Goal: Complete application form: Complete application form

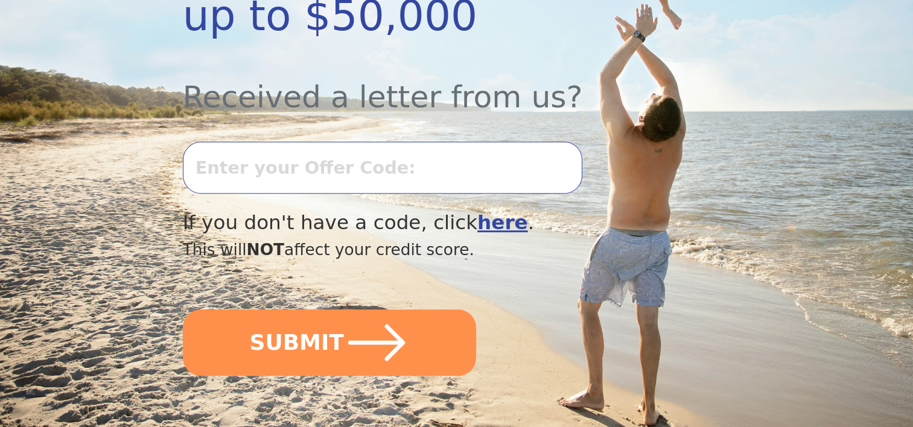
scroll to position [422, 0]
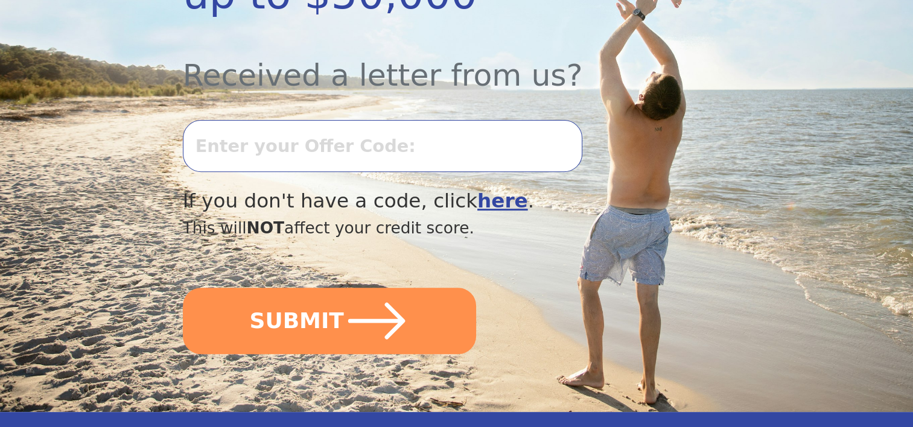
click at [287, 120] on input "text" at bounding box center [382, 146] width 399 height 52
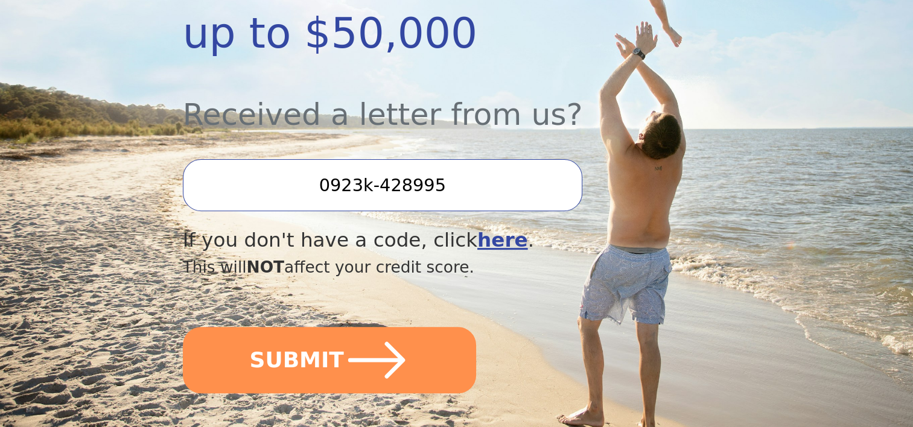
scroll to position [362, 0]
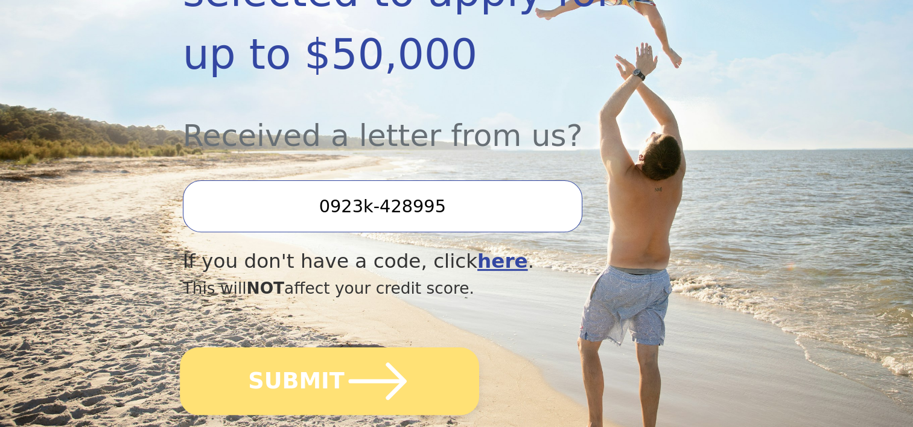
type input "0923k-428995"
click at [306, 348] on button "SUBMIT" at bounding box center [329, 382] width 299 height 68
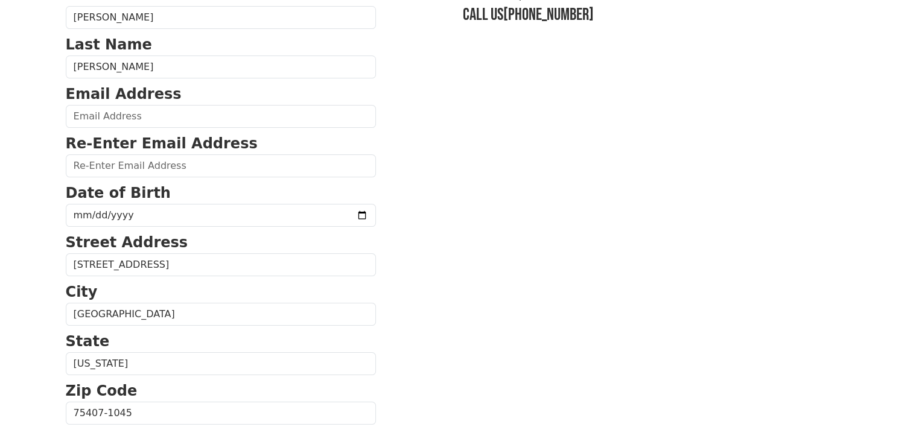
scroll to position [121, 0]
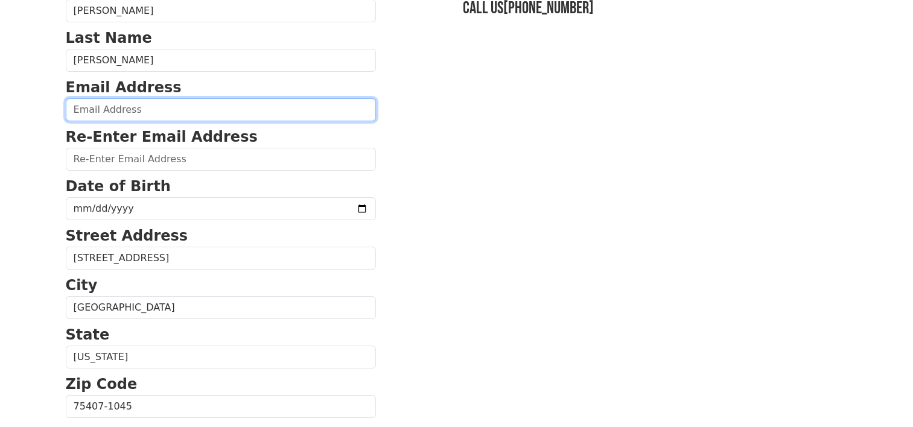
click at [135, 109] on input "email" at bounding box center [221, 109] width 310 height 23
type input "kdelaney76548@yahoo.com"
type input "(832) 779-2140"
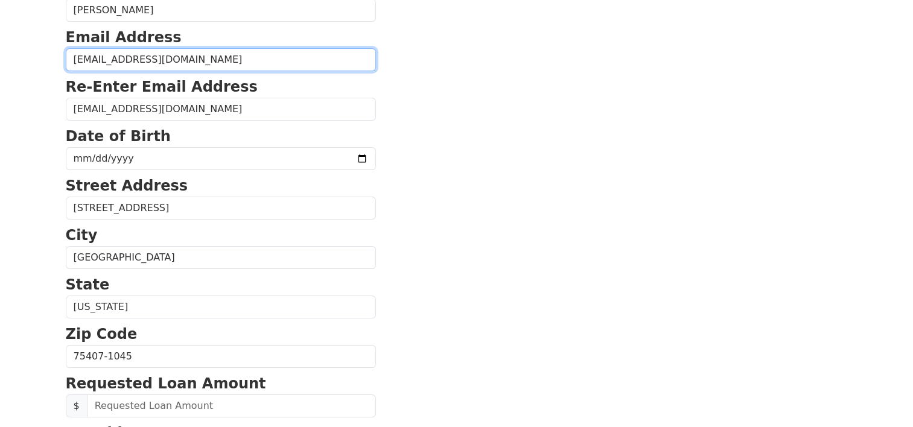
scroll to position [157, 0]
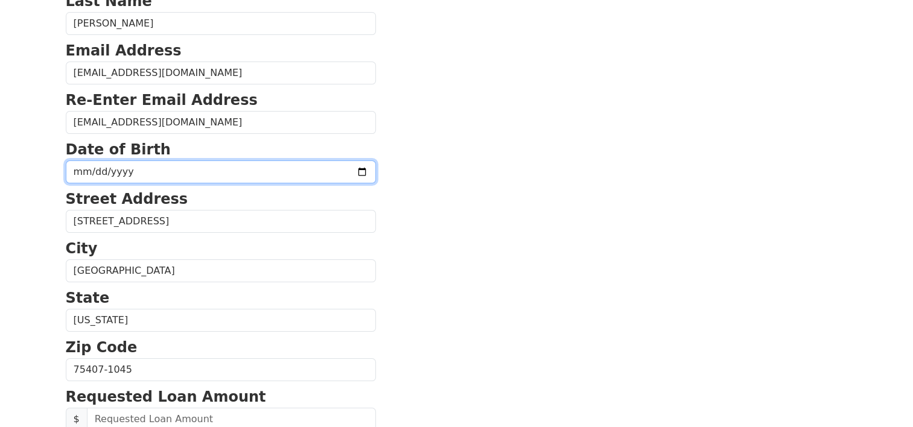
click at [119, 169] on input "date" at bounding box center [221, 172] width 310 height 23
click at [87, 167] on input "date" at bounding box center [221, 172] width 310 height 23
type input "1964-07-28"
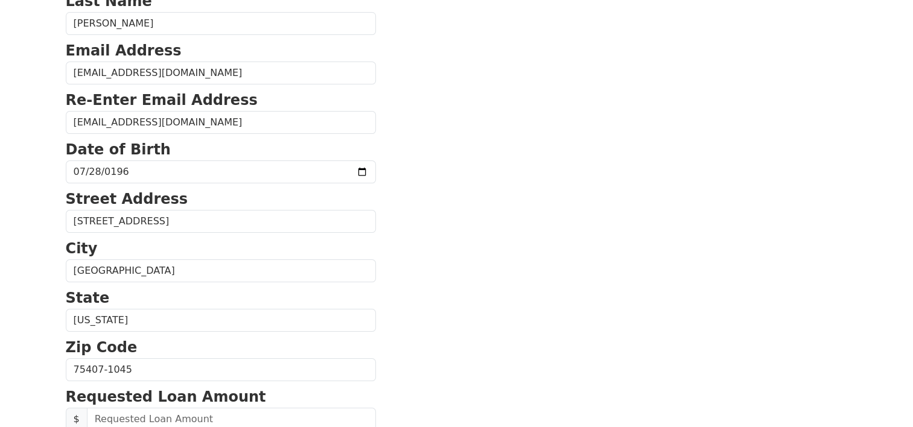
click at [615, 184] on section "First Name Karen Last Name Delaney Email Address kdelaney76548@yahoo.com Re-Ent…" at bounding box center [457, 371] width 782 height 860
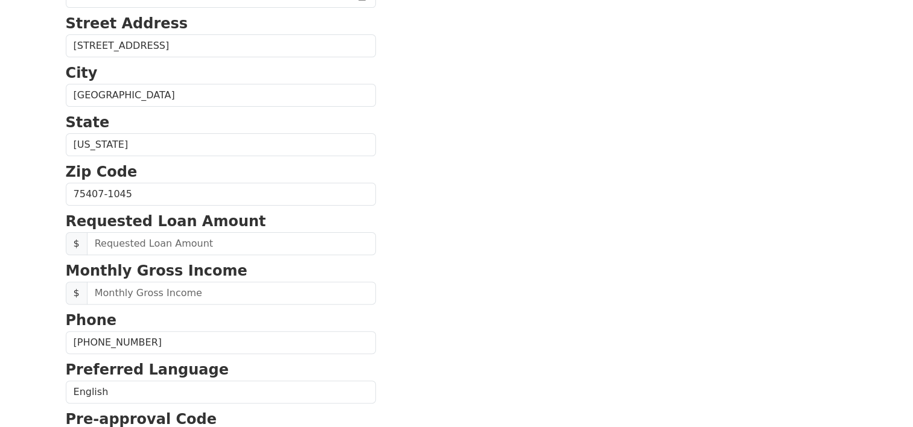
scroll to position [339, 0]
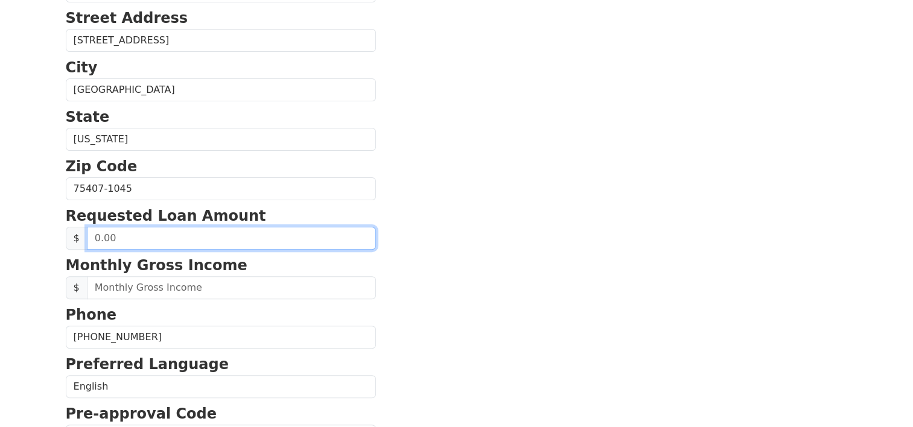
click at [115, 232] on input "text" at bounding box center [231, 238] width 289 height 23
type input "0.50"
click at [122, 240] on input "0.50" at bounding box center [231, 238] width 289 height 23
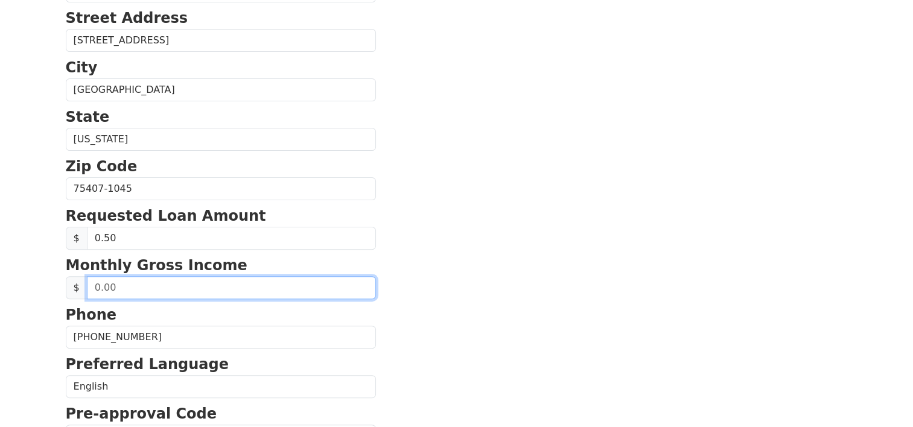
click at [130, 286] on input "text" at bounding box center [231, 287] width 289 height 23
type input "17,500.00"
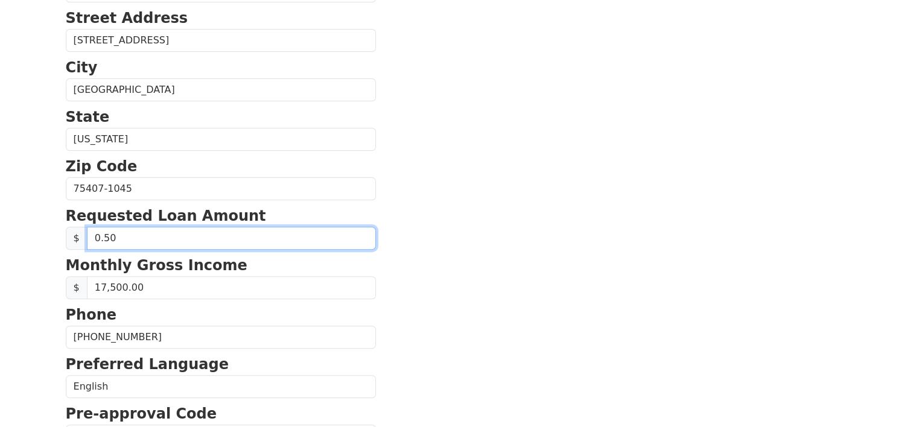
click at [111, 233] on input "0.50" at bounding box center [231, 238] width 289 height 23
click at [97, 234] on input "0.50" at bounding box center [231, 238] width 289 height 23
click at [99, 236] on input "5.00" at bounding box center [231, 238] width 289 height 23
type input "0.50"
click at [169, 231] on input "0.50" at bounding box center [231, 238] width 289 height 23
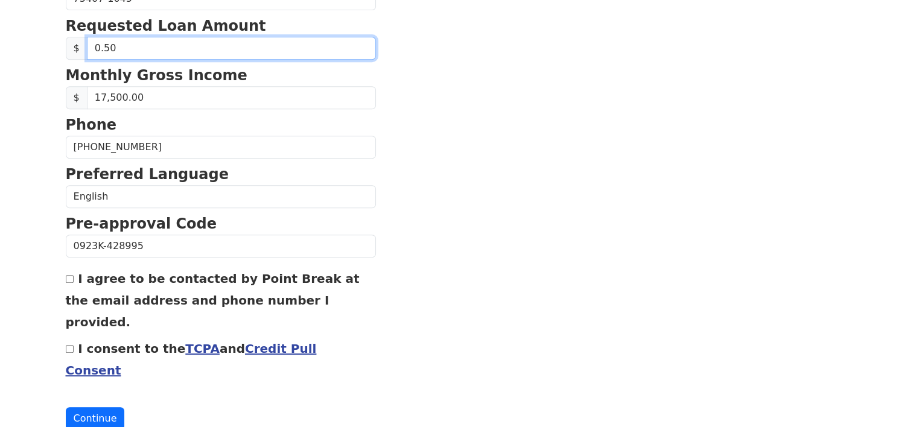
scroll to position [529, 0]
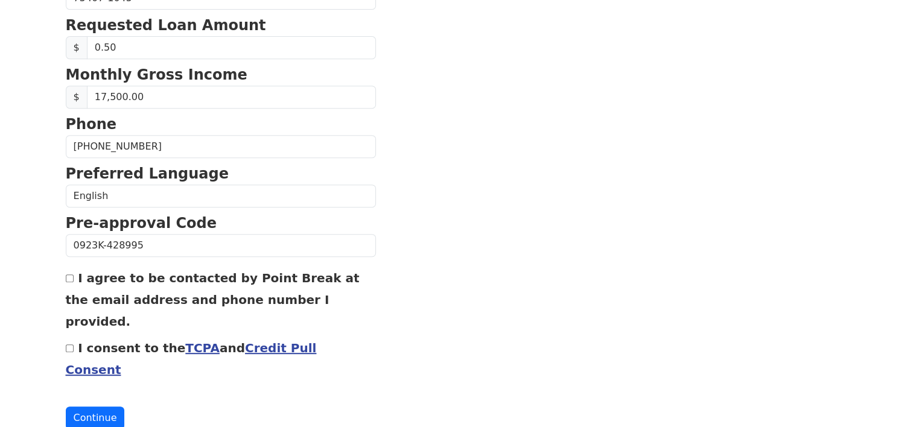
click at [68, 278] on input "I agree to be contacted by Point Break at the email address and phone number I …" at bounding box center [70, 279] width 8 height 8
checkbox input "true"
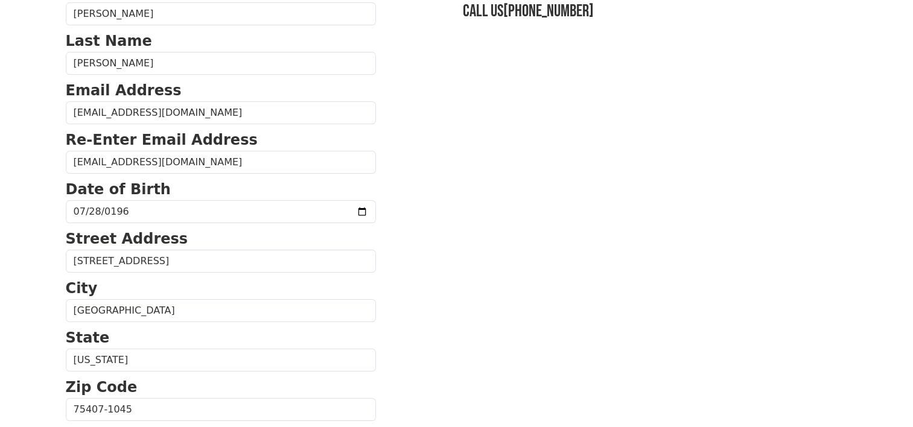
scroll to position [0, 0]
